Goal: Task Accomplishment & Management: Manage account settings

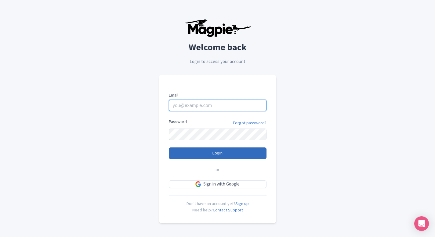
type input "[EMAIL_ADDRESS][DOMAIN_NAME]"
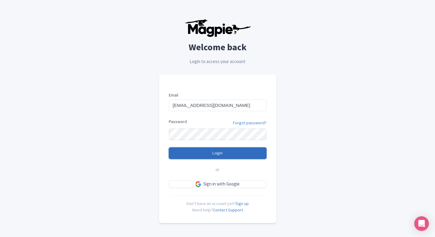
click at [228, 149] on input "Login" at bounding box center [218, 154] width 98 height 12
type input "Logging in..."
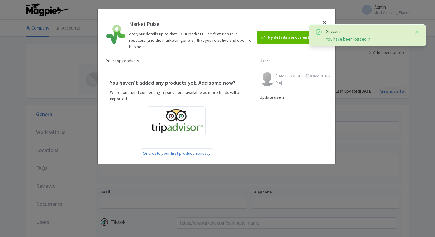
click at [326, 22] on div at bounding box center [324, 31] width 15 height 35
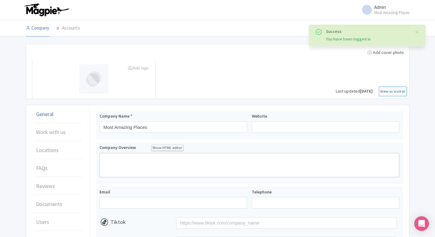
click at [322, 22] on li at bounding box center [248, 28] width 329 height 17
click at [66, 29] on link "Accounts" at bounding box center [67, 28] width 23 height 17
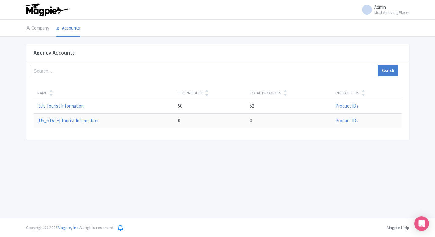
click at [63, 109] on td "Italy Tourist Information" at bounding box center [104, 106] width 141 height 15
click at [55, 106] on link "Italy Tourist Information" at bounding box center [60, 106] width 46 height 6
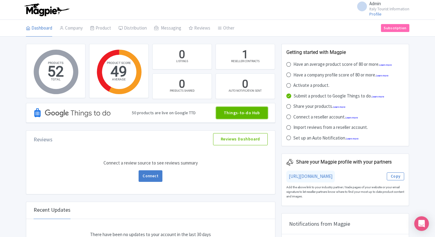
click at [225, 116] on link "Things-to-do Hub" at bounding box center [242, 113] width 52 height 12
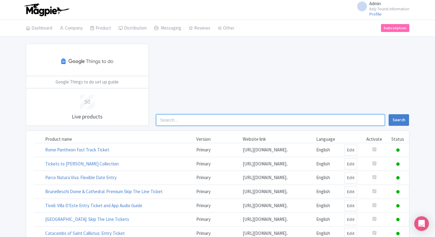
click at [249, 117] on input "search" at bounding box center [270, 120] width 229 height 12
type input "parco"
click at [388, 114] on button "Search" at bounding box center [398, 120] width 20 height 12
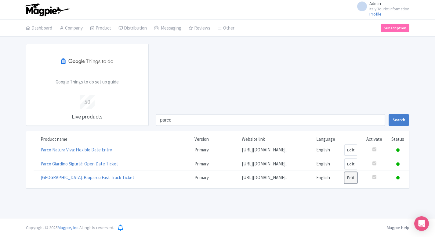
click at [355, 184] on link "Edit" at bounding box center [350, 177] width 13 height 11
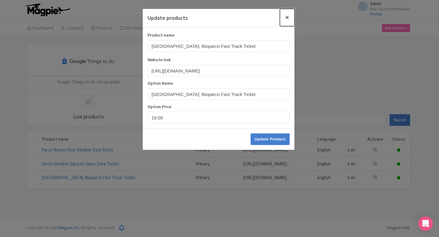
click at [287, 17] on button "Close" at bounding box center [287, 17] width 15 height 17
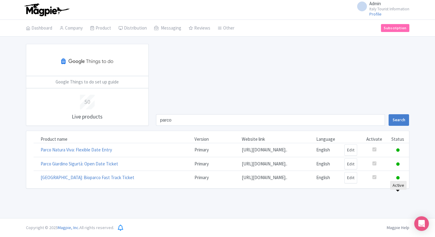
click at [397, 180] on icon at bounding box center [397, 177] width 3 height 3
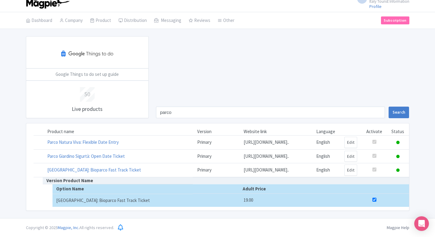
scroll to position [26, 0]
click at [376, 202] on input "checkbox" at bounding box center [374, 200] width 4 height 4
checkbox input "false"
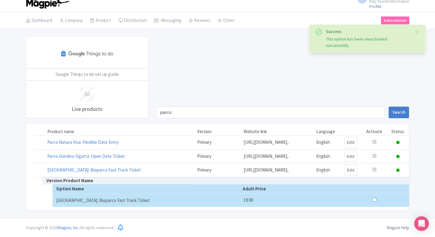
click at [328, 77] on div "parco Search" at bounding box center [282, 77] width 260 height 82
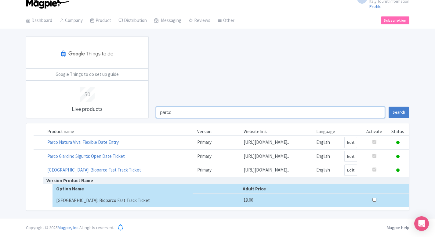
click at [221, 107] on input "parco" at bounding box center [270, 113] width 229 height 12
type input "colo"
click at [388, 107] on button "Search" at bounding box center [398, 113] width 20 height 12
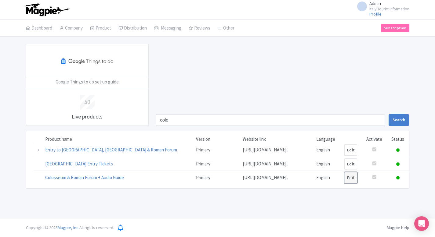
click at [350, 184] on link "Edit" at bounding box center [350, 177] width 13 height 11
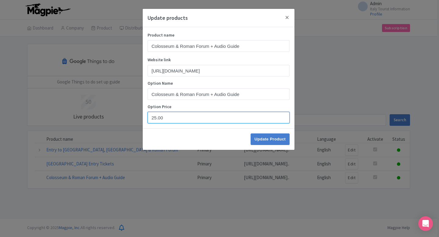
click at [156, 116] on input "25.00" at bounding box center [219, 118] width 142 height 12
type input "23.00"
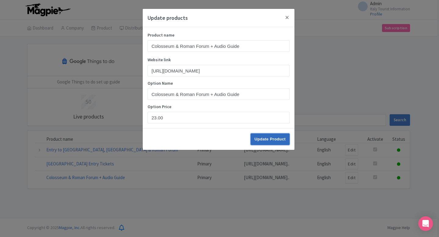
click at [270, 137] on input "Update Product" at bounding box center [270, 140] width 39 height 12
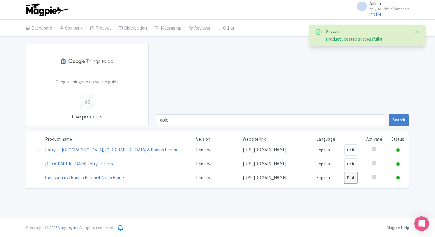
click at [354, 184] on link "Edit" at bounding box center [350, 177] width 13 height 11
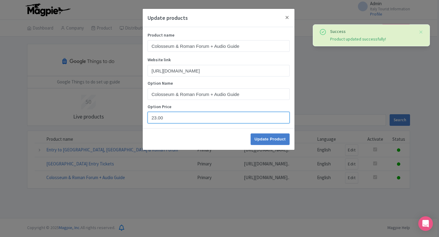
drag, startPoint x: 155, startPoint y: 118, endPoint x: 158, endPoint y: 139, distance: 21.6
click at [155, 118] on input "23.00" at bounding box center [219, 118] width 142 height 12
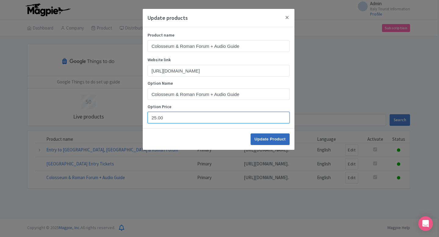
type input "25.00"
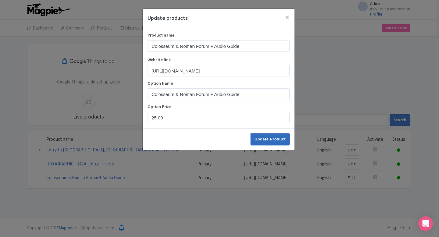
click at [270, 134] on input "Update Product" at bounding box center [270, 140] width 39 height 12
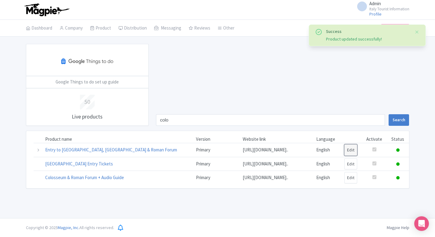
click at [349, 152] on link "Edit" at bounding box center [350, 150] width 13 height 11
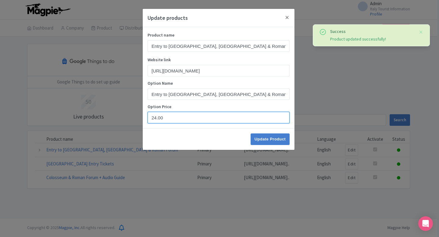
click at [155, 119] on input "24.00" at bounding box center [219, 118] width 142 height 12
type input "23.00"
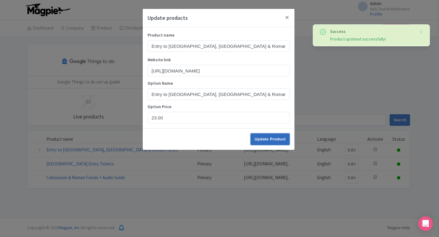
click at [280, 138] on input "Update Product" at bounding box center [270, 140] width 39 height 12
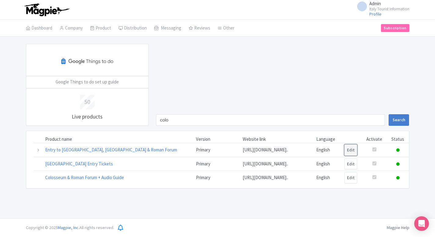
click at [351, 153] on link "Edit" at bounding box center [350, 150] width 13 height 11
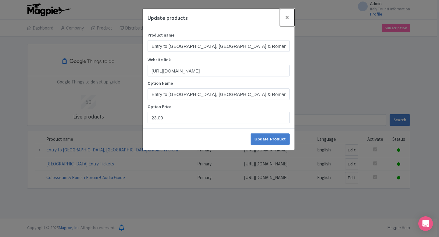
click at [286, 16] on button "Close" at bounding box center [287, 17] width 15 height 17
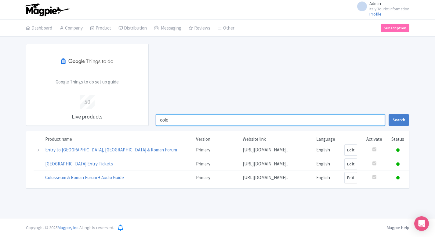
click at [174, 122] on input "colo" at bounding box center [270, 120] width 229 height 12
type input "parco"
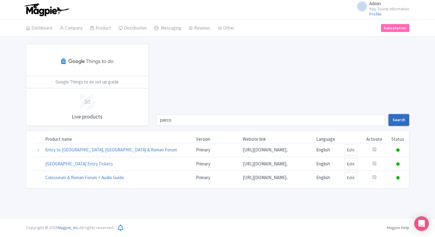
click at [400, 120] on button "Search" at bounding box center [398, 120] width 20 height 12
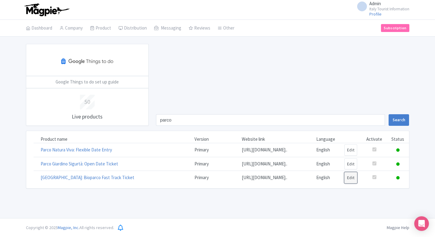
click at [349, 184] on link "Edit" at bounding box center [350, 177] width 13 height 11
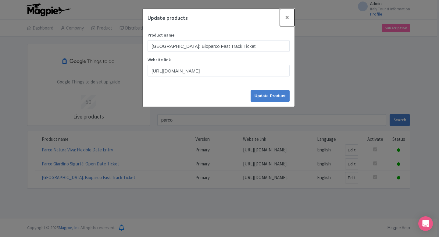
click at [287, 16] on button "Close" at bounding box center [287, 17] width 15 height 17
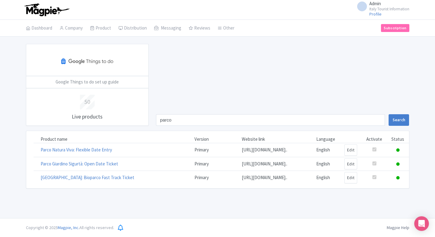
click at [401, 185] on td at bounding box center [397, 178] width 22 height 14
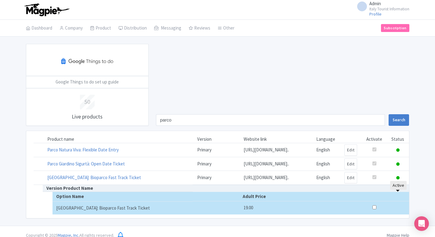
click at [399, 180] on icon at bounding box center [397, 177] width 3 height 3
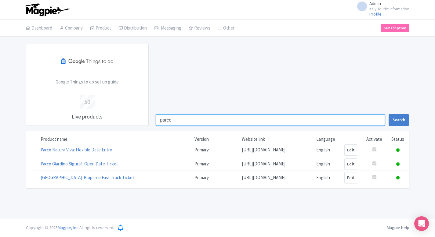
drag, startPoint x: 164, startPoint y: 120, endPoint x: 241, endPoint y: 120, distance: 76.9
click at [235, 120] on input "parco" at bounding box center [270, 120] width 229 height 12
type input "pantheon"
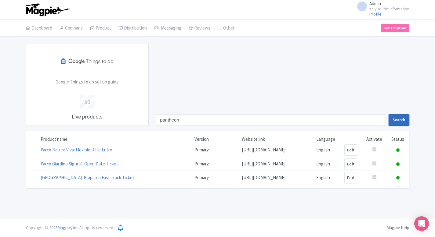
click at [402, 116] on button "Search" at bounding box center [398, 120] width 20 height 12
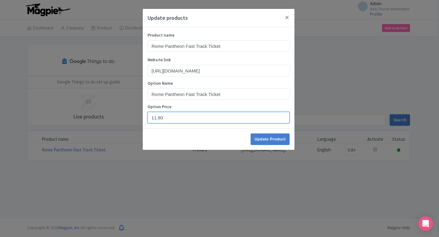
drag, startPoint x: 171, startPoint y: 117, endPoint x: 120, endPoint y: 117, distance: 50.6
click at [121, 117] on div "Update products Product name Rome Pantheon Fast Track Ticket Website link https…" at bounding box center [219, 118] width 439 height 237
paste input "9.9"
type input "9.90"
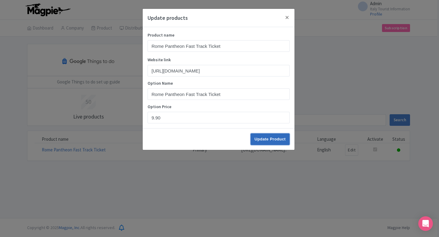
click at [265, 136] on input "Update Product" at bounding box center [270, 140] width 39 height 12
